Goal: Task Accomplishment & Management: Use online tool/utility

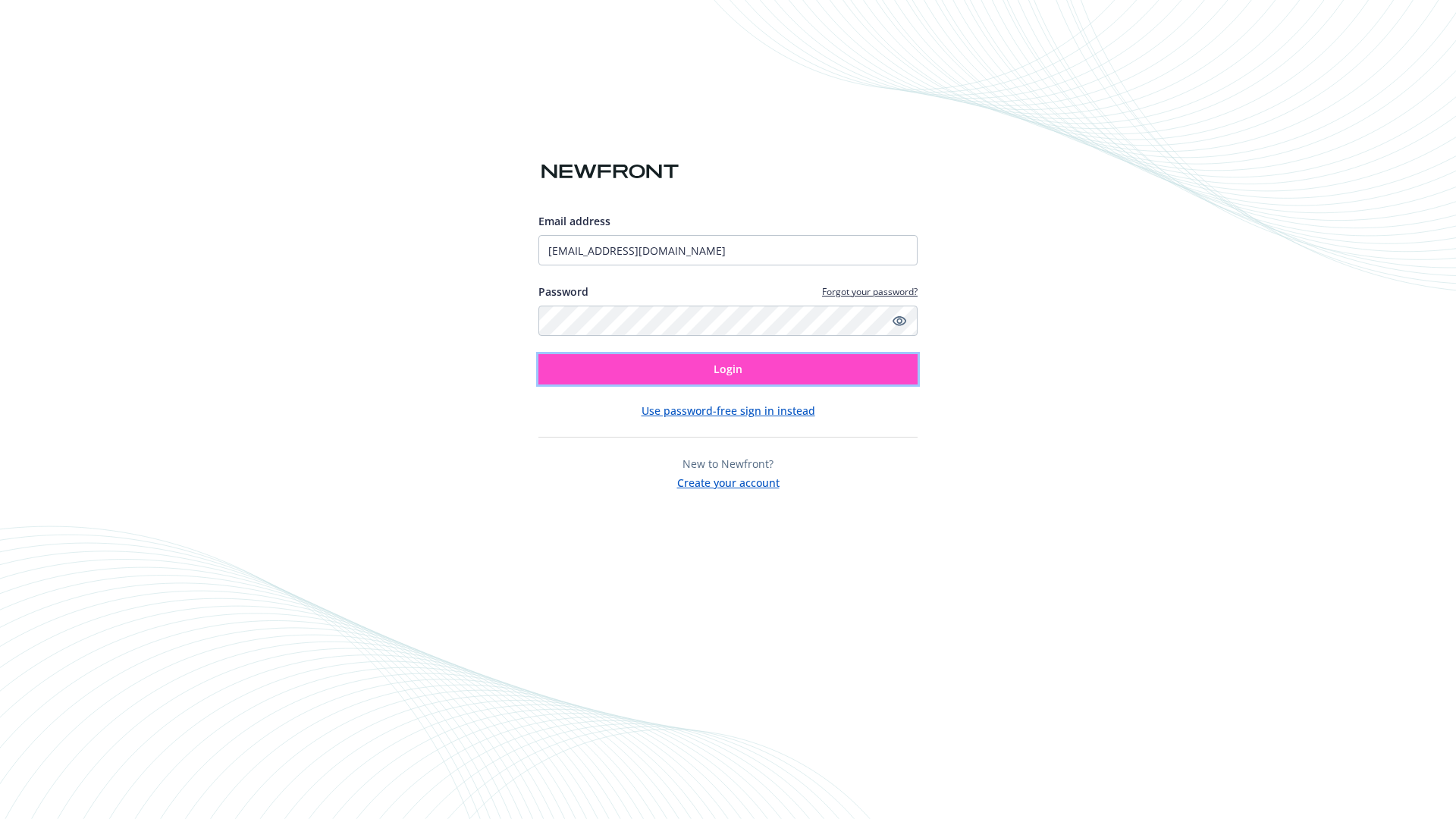
click at [728, 370] on span "Login" at bounding box center [728, 369] width 29 height 14
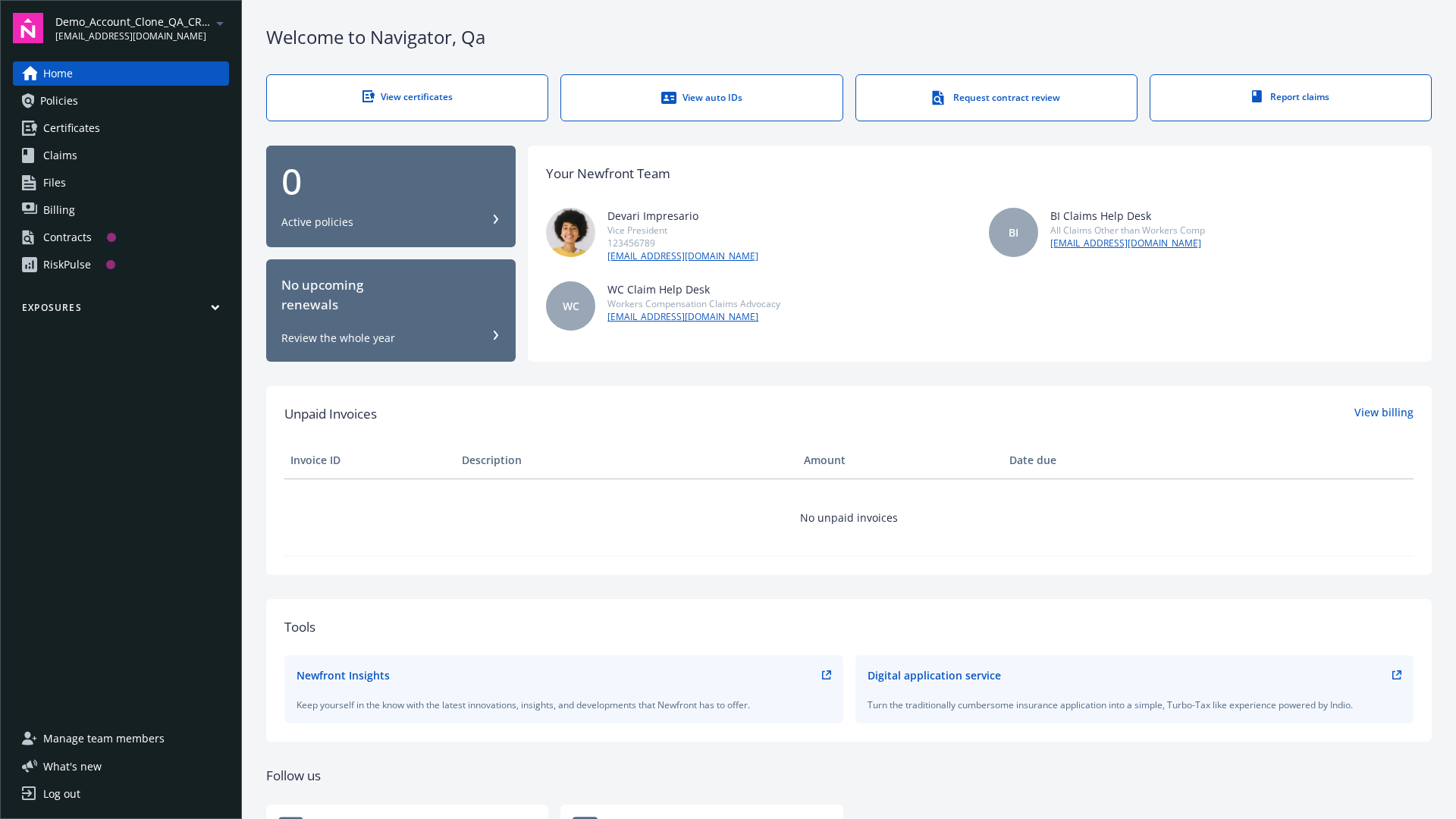
click at [142, 28] on span "Demo_Account_Clone_QA_CR_Tests_Prospect" at bounding box center [132, 21] width 155 height 16
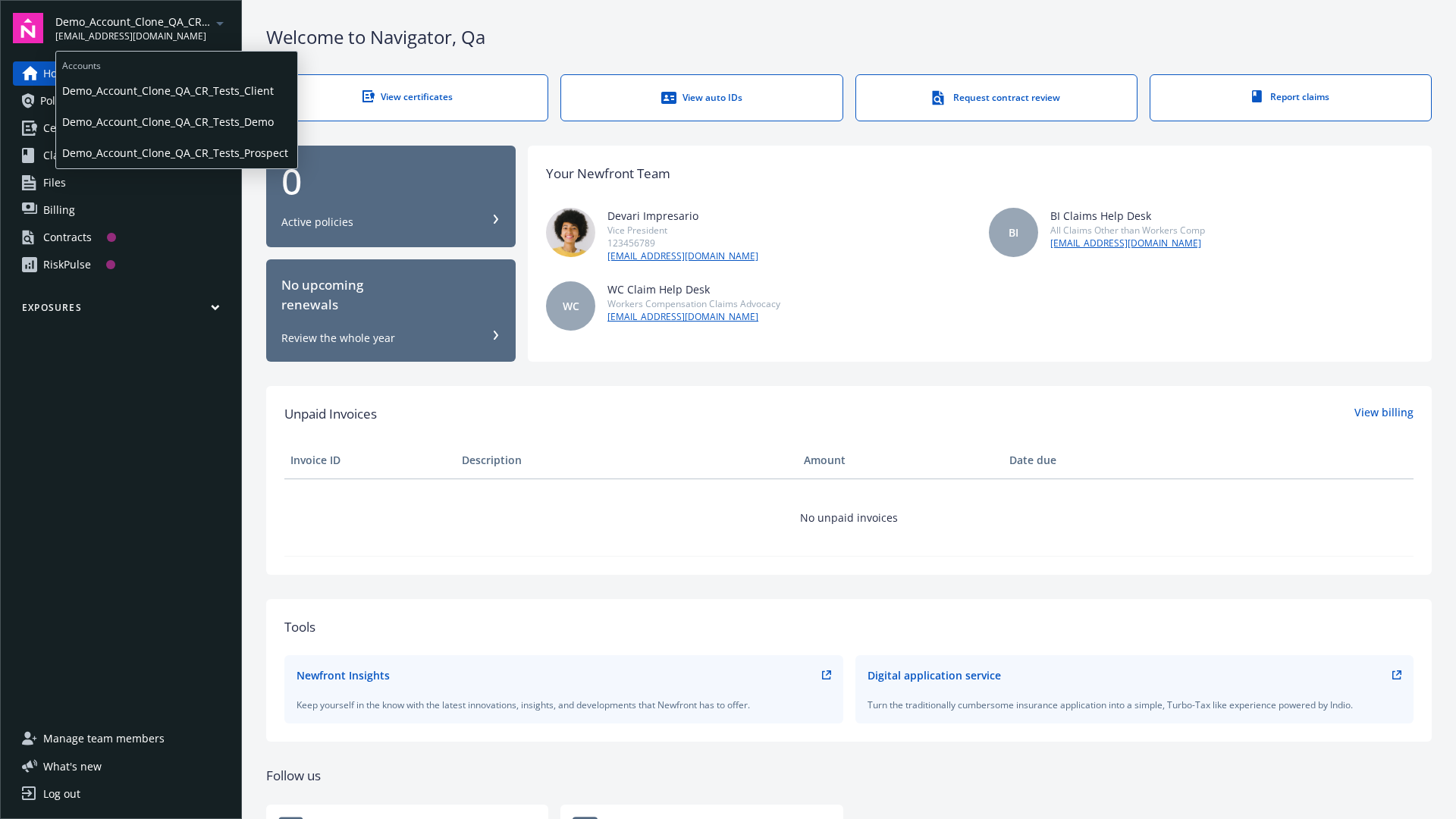
click at [175, 90] on span "Demo_Account_Clone_QA_CR_Tests_Client" at bounding box center [176, 90] width 229 height 31
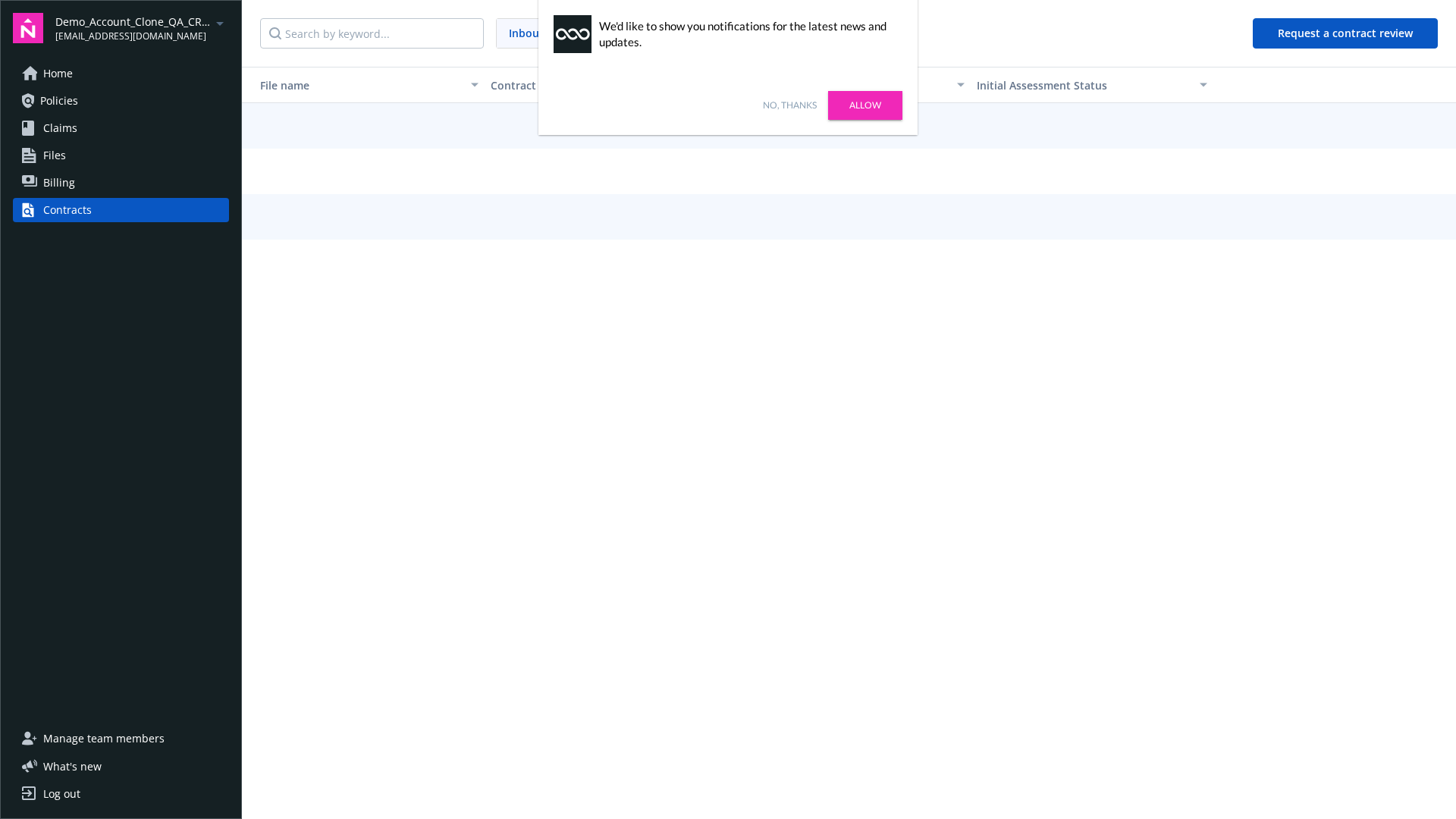
click at [790, 106] on link "No, thanks" at bounding box center [790, 105] width 54 height 13
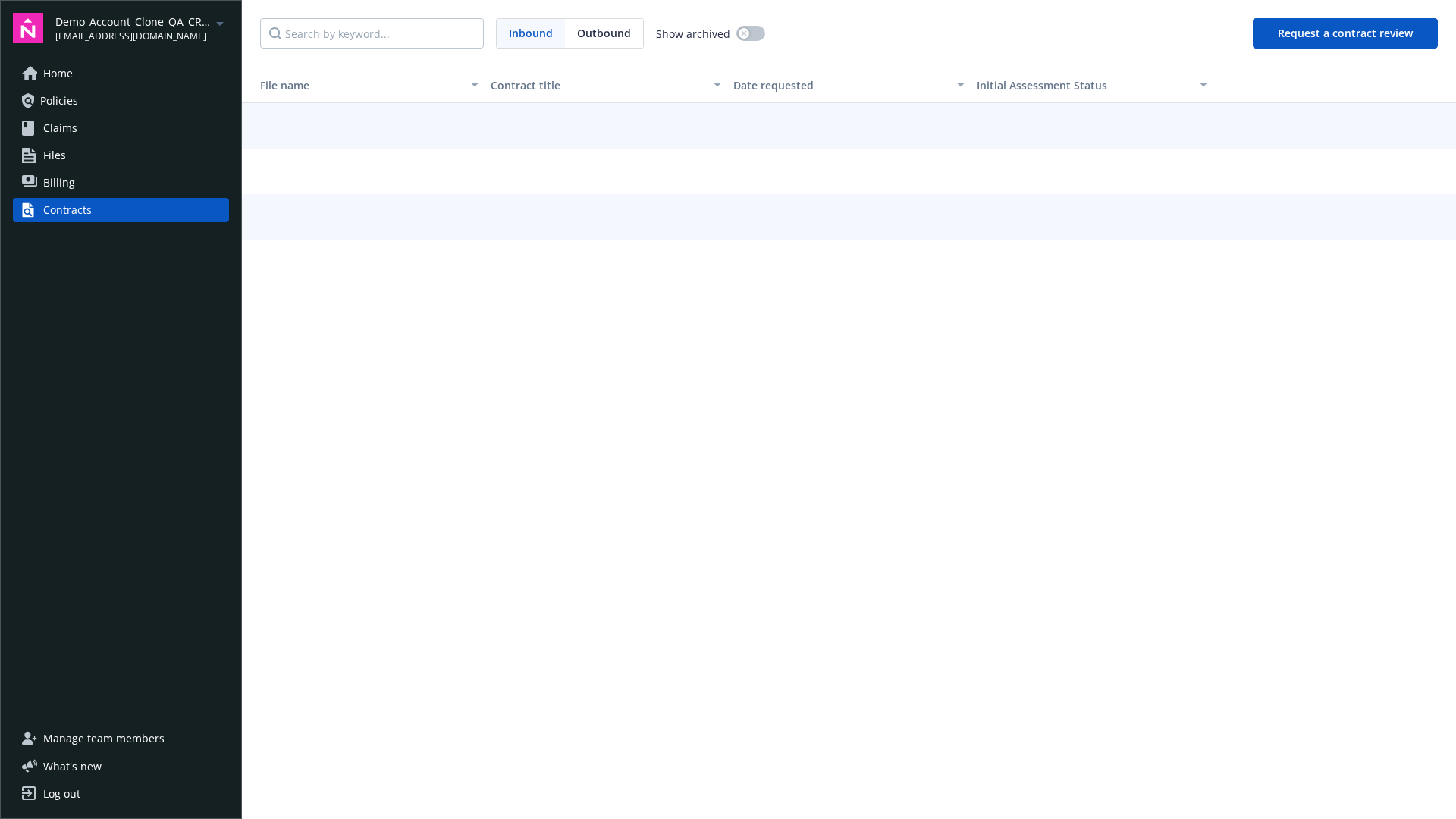
click at [1346, 33] on button "Request a contract review" at bounding box center [1345, 33] width 185 height 30
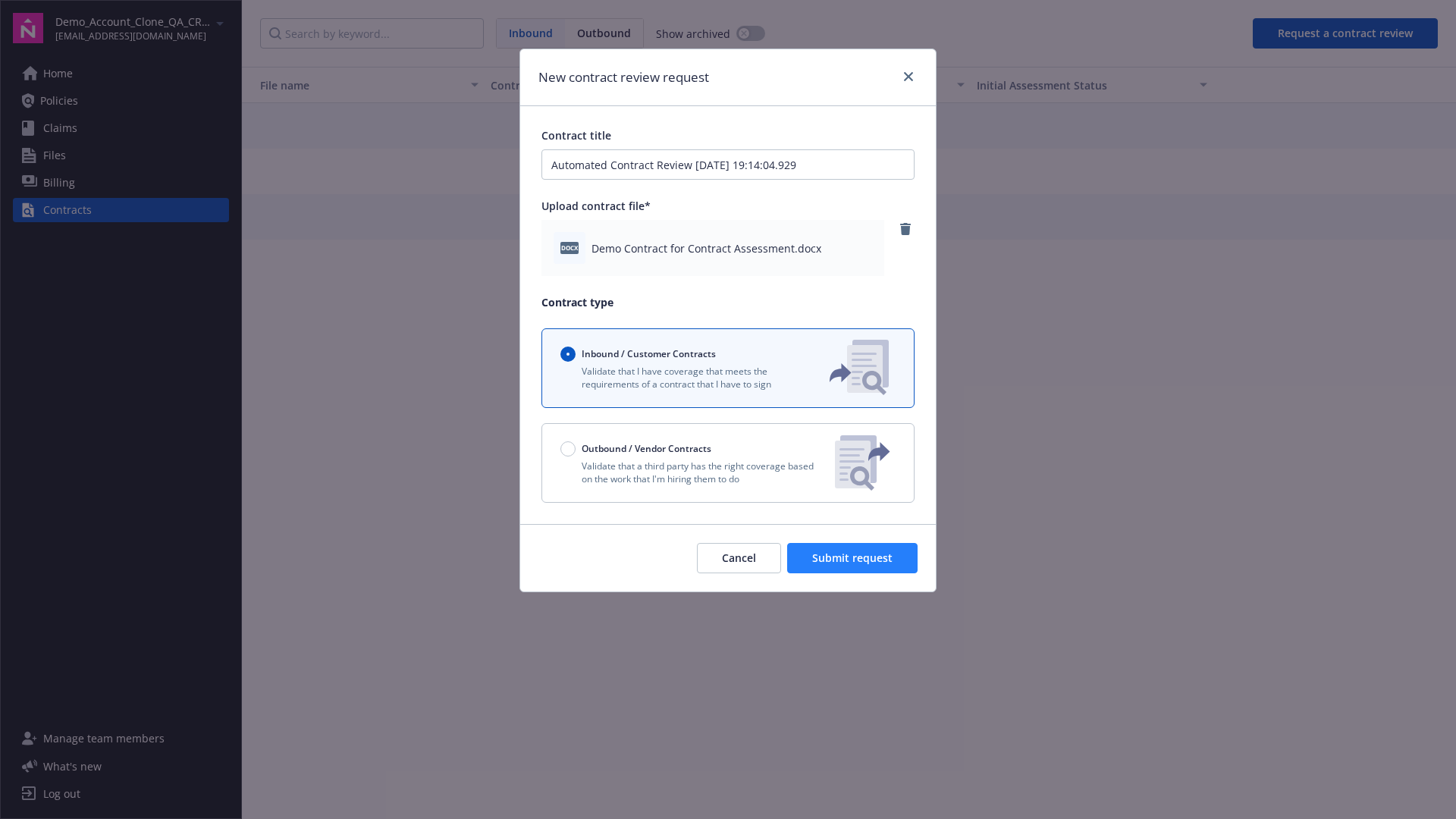
type input "Automated Contract Review 09-25-2025 19:14:04.929"
click at [853, 558] on span "Submit request" at bounding box center [852, 557] width 80 height 14
